Goal: Task Accomplishment & Management: Manage account settings

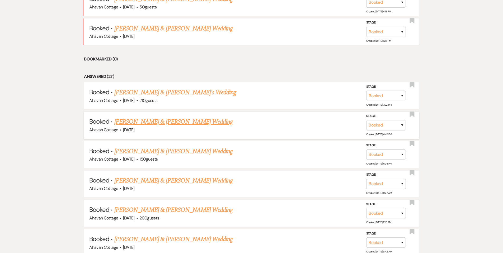
scroll to position [258, 0]
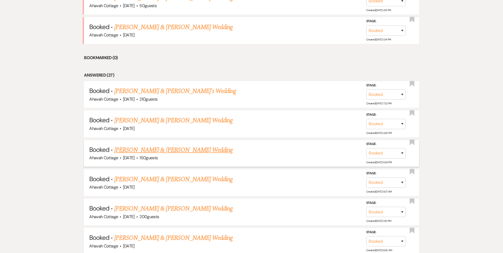
click at [160, 149] on link "[PERSON_NAME] & [PERSON_NAME] Wedding" at bounding box center [173, 150] width 118 height 10
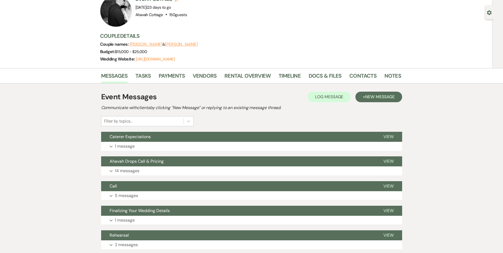
scroll to position [39, 0]
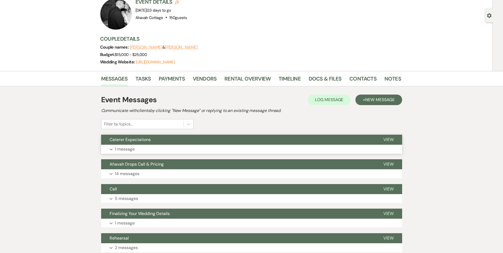
click at [125, 151] on p "1 message" at bounding box center [125, 149] width 20 height 7
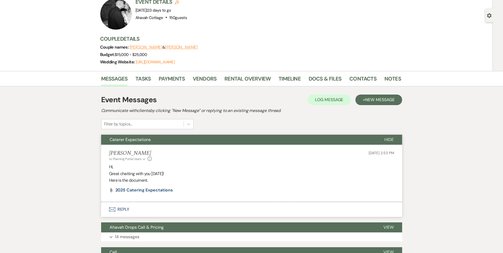
click at [391, 154] on span "[DATE] 2:53 PM" at bounding box center [380, 152] width 25 height 5
click at [389, 141] on span "Hide" at bounding box center [388, 140] width 9 height 6
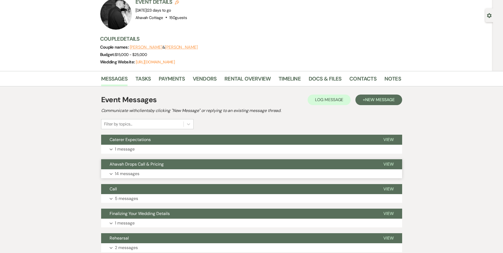
click at [387, 163] on span "View" at bounding box center [388, 164] width 10 height 6
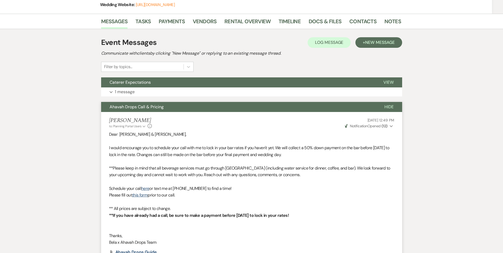
scroll to position [96, 0]
click at [390, 107] on span "Hide" at bounding box center [388, 107] width 9 height 6
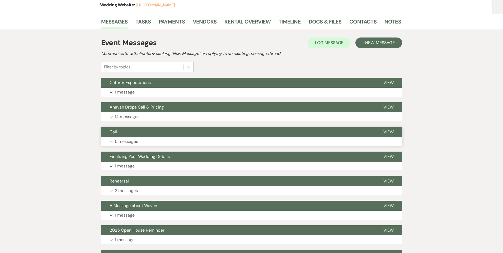
click at [117, 141] on p "5 messages" at bounding box center [126, 141] width 23 height 7
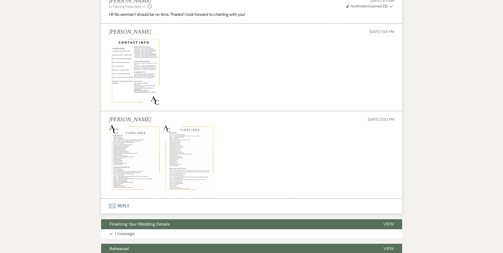
scroll to position [339, 0]
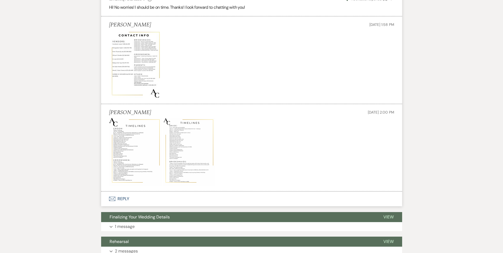
click at [135, 57] on img at bounding box center [135, 64] width 53 height 68
click at [136, 61] on img at bounding box center [135, 64] width 53 height 68
click at [183, 145] on img at bounding box center [189, 152] width 53 height 68
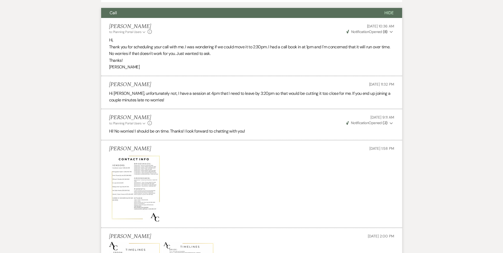
scroll to position [0, 0]
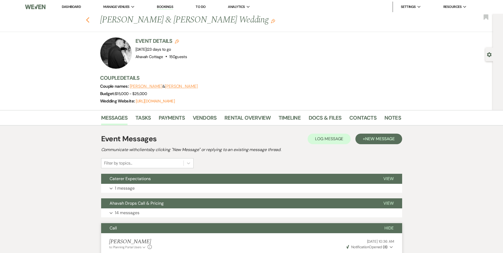
click at [90, 21] on icon "Previous" at bounding box center [88, 20] width 4 height 6
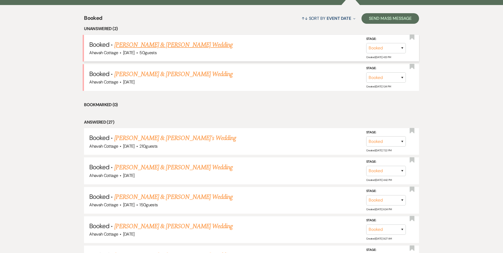
scroll to position [205, 0]
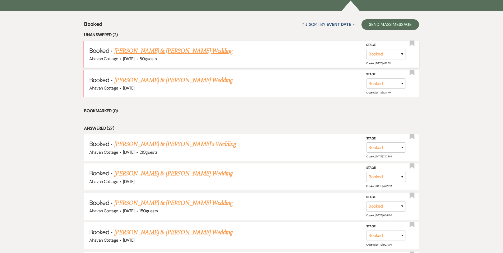
click at [149, 51] on link "[PERSON_NAME] & [PERSON_NAME] Wedding" at bounding box center [173, 51] width 118 height 10
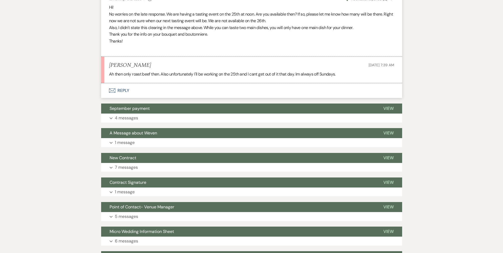
scroll to position [475, 0]
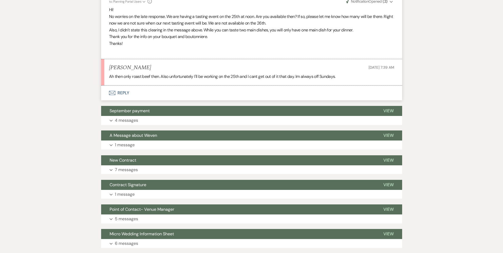
click at [121, 92] on button "Envelope Reply" at bounding box center [251, 93] width 301 height 15
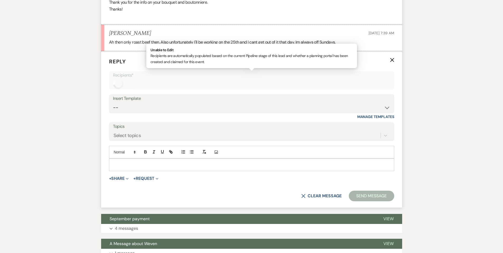
scroll to position [512, 0]
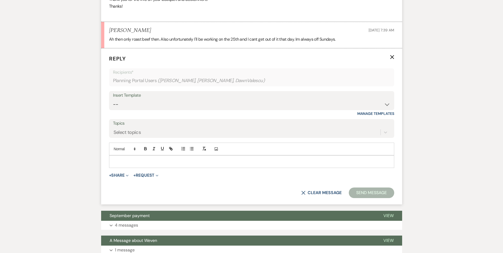
click at [117, 158] on div at bounding box center [251, 161] width 285 height 12
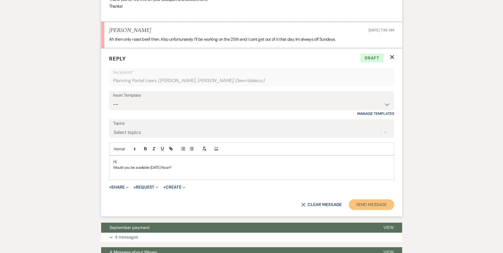
click at [358, 205] on button "Send Message" at bounding box center [371, 204] width 45 height 11
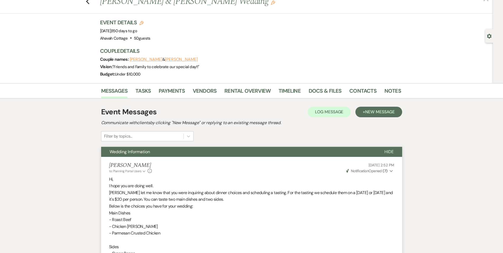
scroll to position [0, 0]
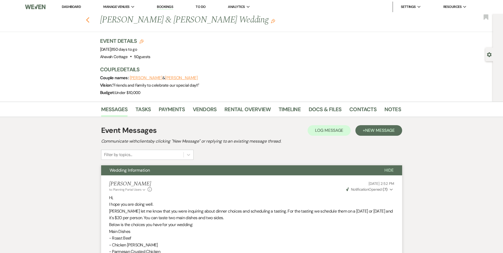
click at [89, 20] on icon "Previous" at bounding box center [88, 20] width 4 height 6
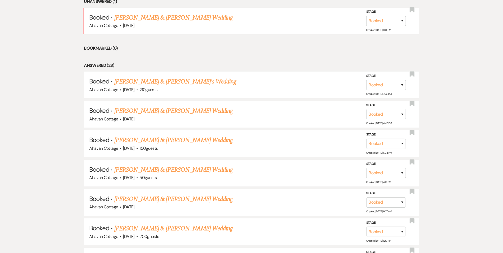
scroll to position [239, 0]
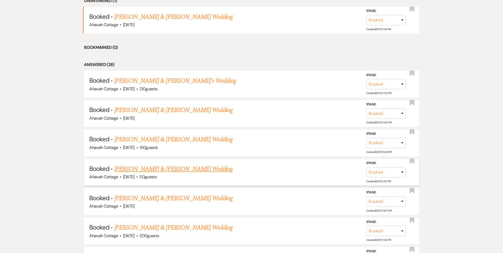
click at [172, 169] on link "[PERSON_NAME] & [PERSON_NAME] Wedding" at bounding box center [173, 169] width 118 height 10
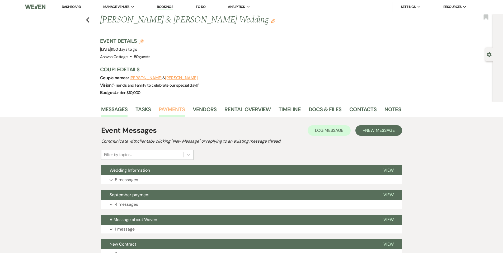
click at [169, 108] on link "Payments" at bounding box center [172, 111] width 26 height 12
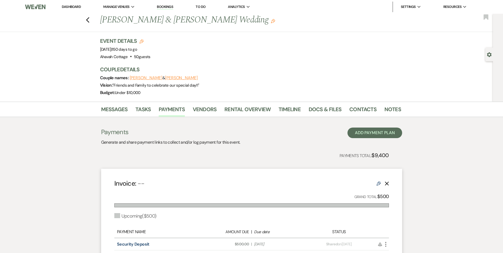
click at [74, 6] on link "Dashboard" at bounding box center [71, 6] width 19 height 4
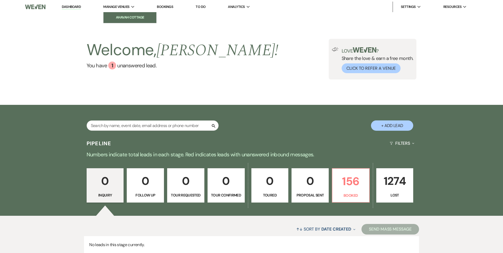
click at [127, 18] on li "Ahavah Cottage" at bounding box center [130, 17] width 48 height 5
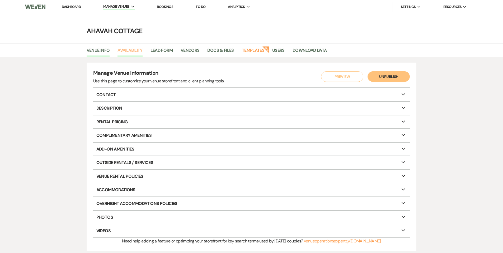
click at [130, 50] on link "Availability" at bounding box center [129, 52] width 25 height 10
select select "3"
select select "2026"
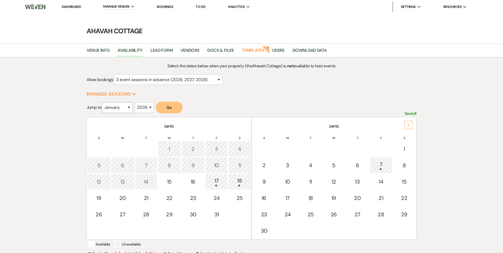
click at [130, 105] on select "January February March April May June July August September October November De…" at bounding box center [117, 107] width 31 height 10
select select "8"
click at [103, 102] on select "January February March April May June July August September October November De…" at bounding box center [117, 107] width 31 height 10
click at [165, 105] on button "Go" at bounding box center [169, 108] width 26 height 12
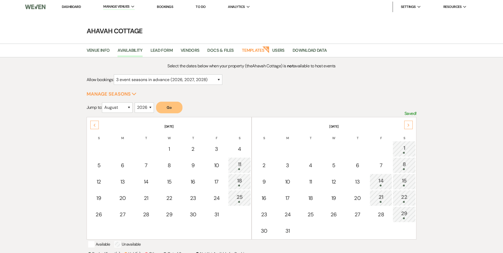
click at [406, 125] on div "Next" at bounding box center [408, 125] width 8 height 8
